Goal: Transaction & Acquisition: Purchase product/service

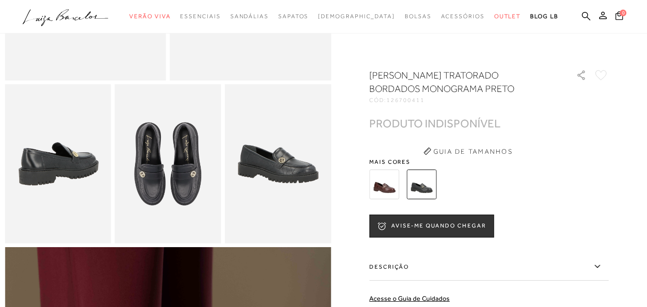
scroll to position [48, 0]
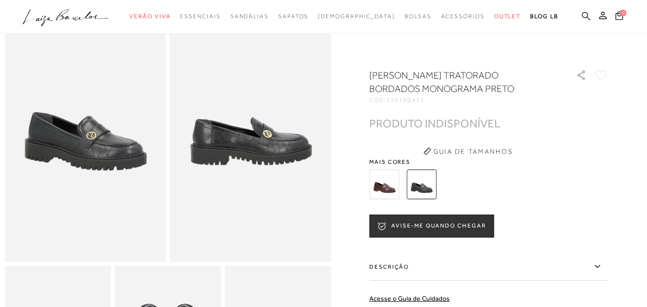
click at [582, 15] on icon at bounding box center [586, 15] width 9 height 9
click at [582, 16] on icon at bounding box center [586, 15] width 9 height 9
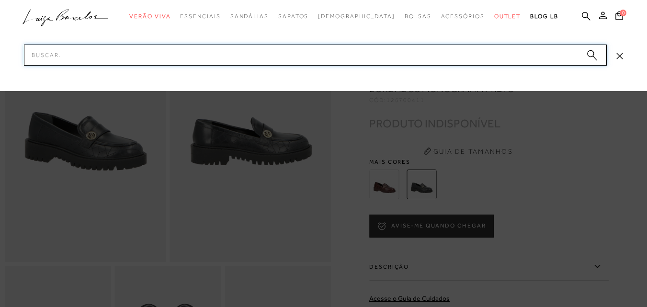
click at [440, 52] on input "Pesquisar" at bounding box center [315, 55] width 583 height 21
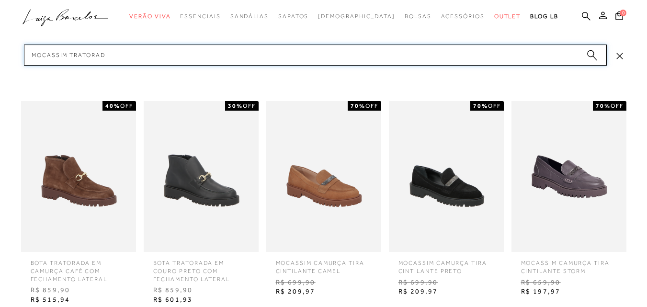
type input "mocassim tratorado"
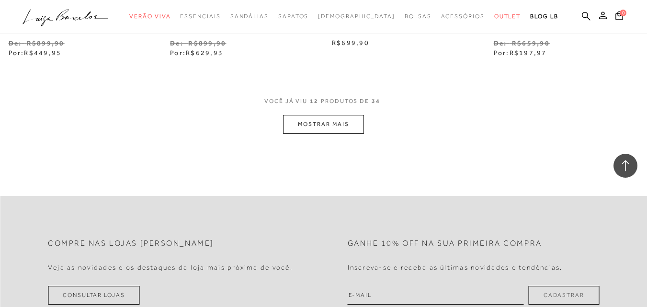
scroll to position [957, 0]
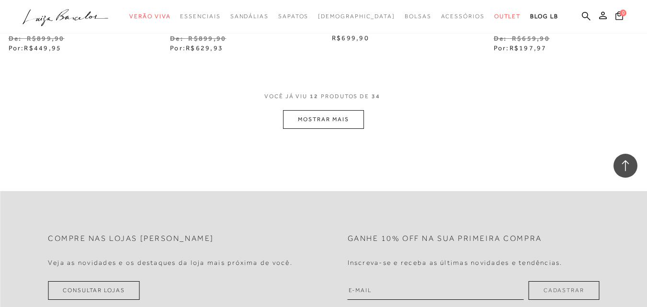
click at [322, 125] on button "MOSTRAR MAIS" at bounding box center [323, 119] width 80 height 19
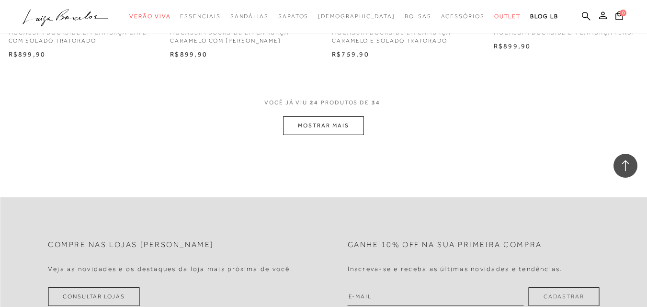
scroll to position [1867, 0]
click at [321, 129] on button "MOSTRAR MAIS" at bounding box center [323, 125] width 80 height 19
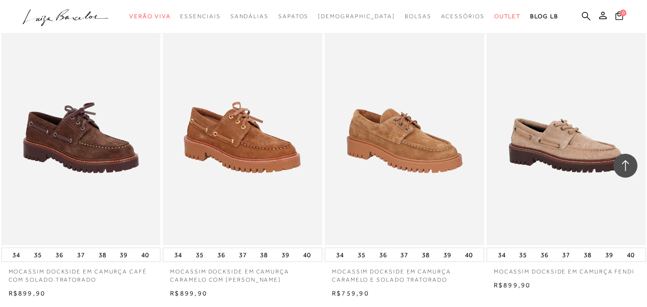
scroll to position [1292, 0]
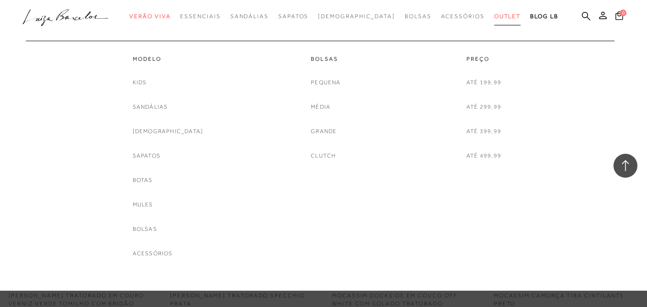
click at [494, 13] on span "Outlet" at bounding box center [507, 16] width 27 height 7
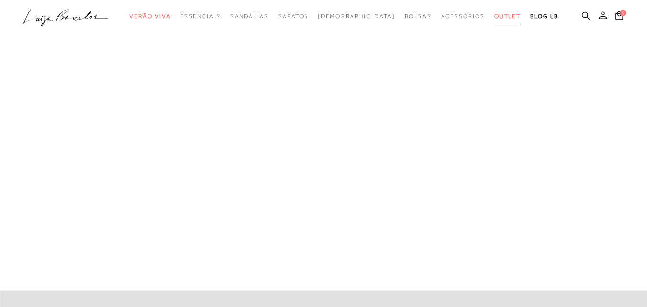
scroll to position [5, 0]
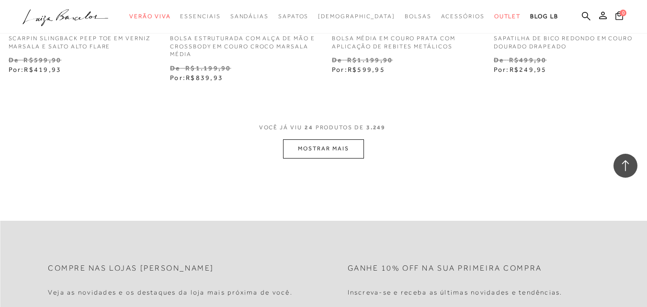
scroll to position [1867, 0]
click at [320, 139] on button "MOSTRAR MAIS" at bounding box center [323, 148] width 80 height 19
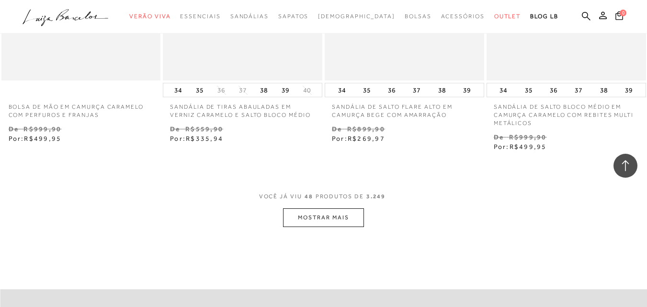
scroll to position [3638, 0]
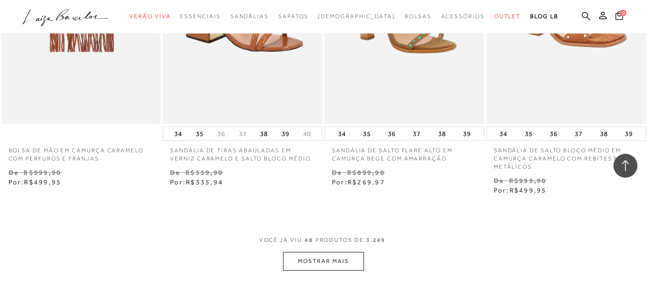
click at [318, 254] on button "MOSTRAR MAIS" at bounding box center [323, 261] width 80 height 19
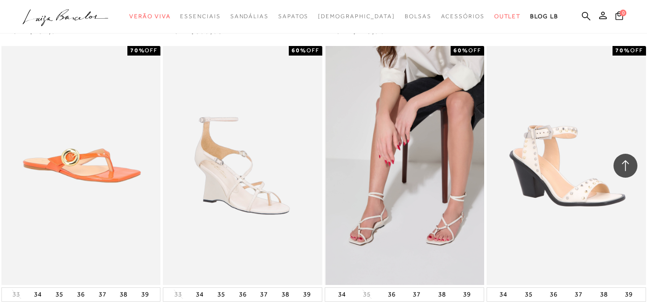
scroll to position [5553, 0]
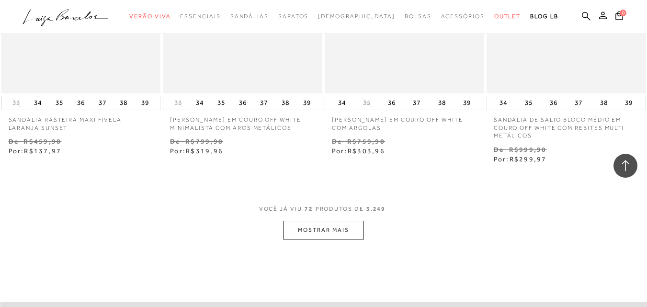
click at [342, 221] on button "MOSTRAR MAIS" at bounding box center [323, 230] width 80 height 19
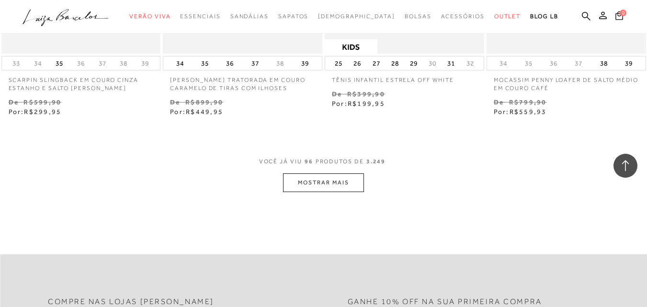
scroll to position [7515, 0]
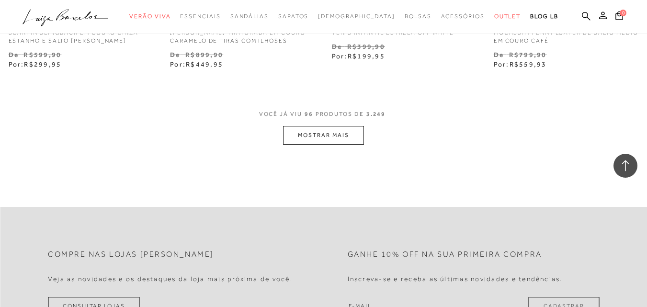
click at [326, 132] on button "MOSTRAR MAIS" at bounding box center [323, 135] width 80 height 19
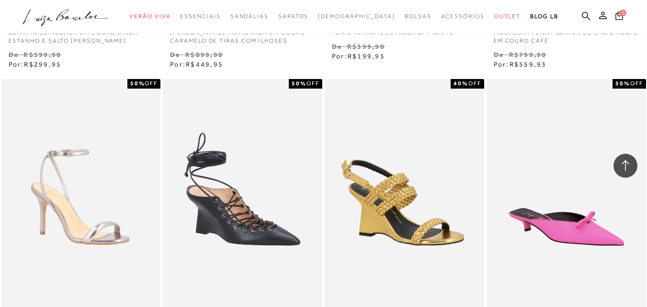
click at [330, 128] on img at bounding box center [405, 198] width 158 height 239
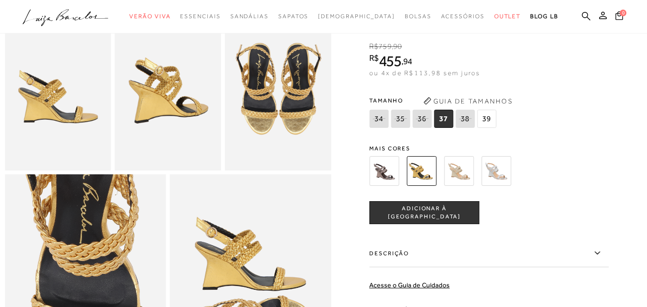
scroll to position [335, 0]
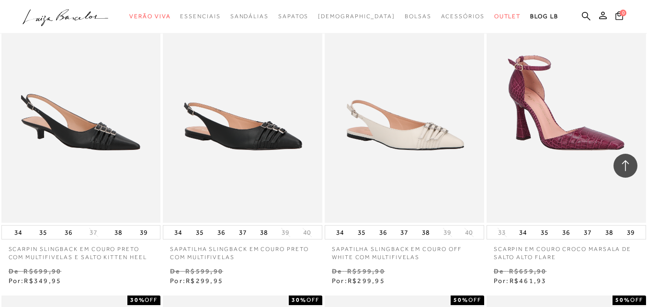
scroll to position [8442, 0]
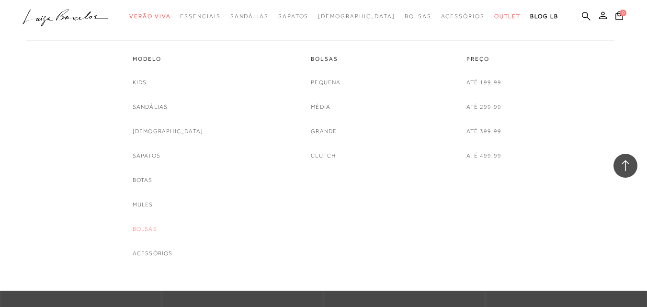
click at [152, 227] on link "Bolsas" at bounding box center [145, 229] width 24 height 10
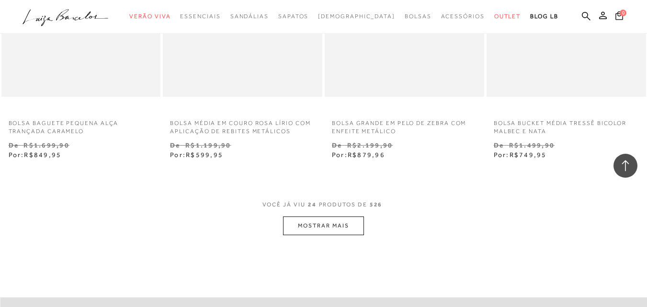
scroll to position [1819, 0]
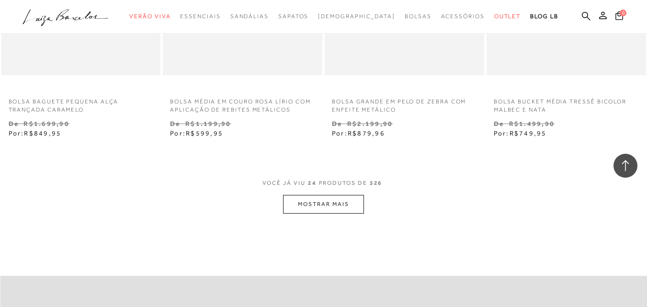
click at [304, 200] on button "MOSTRAR MAIS" at bounding box center [323, 204] width 80 height 19
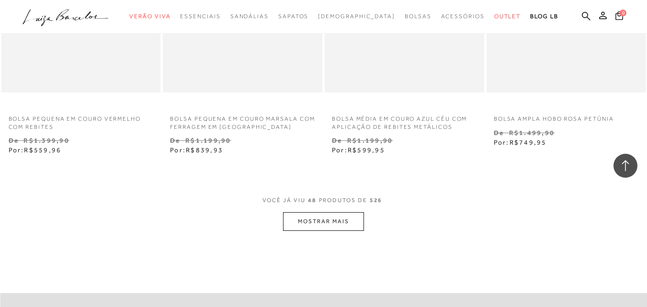
scroll to position [3734, 0]
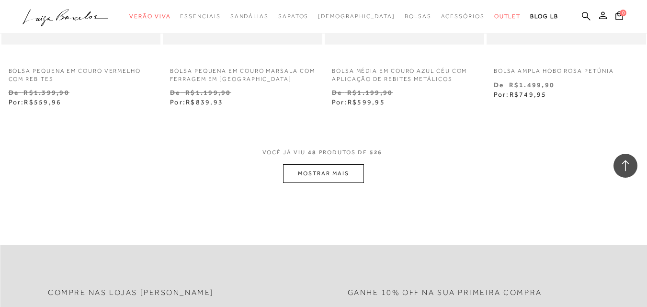
click at [322, 174] on button "MOSTRAR MAIS" at bounding box center [323, 173] width 80 height 19
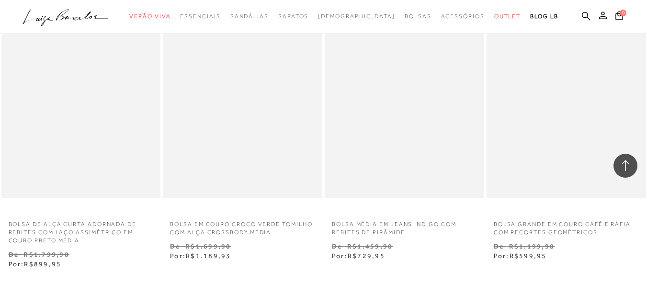
scroll to position [5651, 0]
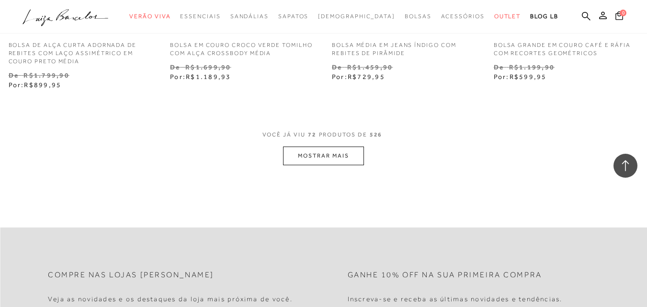
click at [332, 162] on button "MOSTRAR MAIS" at bounding box center [323, 155] width 80 height 19
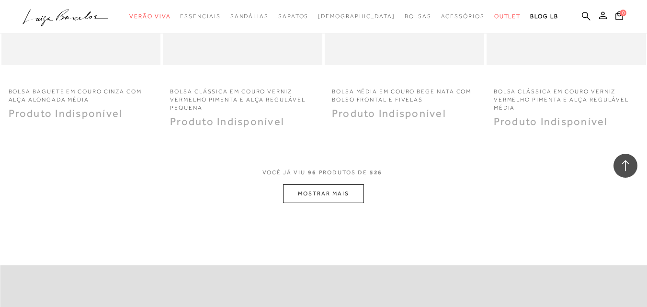
scroll to position [7470, 0]
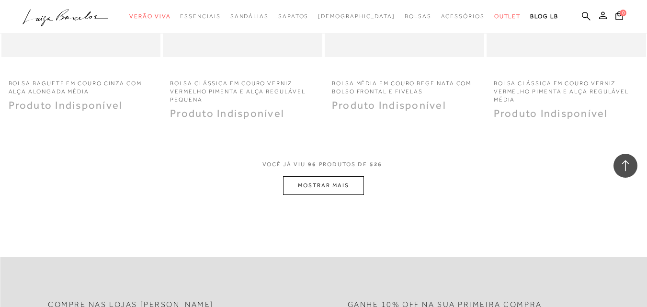
click at [328, 191] on button "MOSTRAR MAIS" at bounding box center [323, 185] width 80 height 19
